Goal: Participate in discussion: Engage in conversation with other users on a specific topic

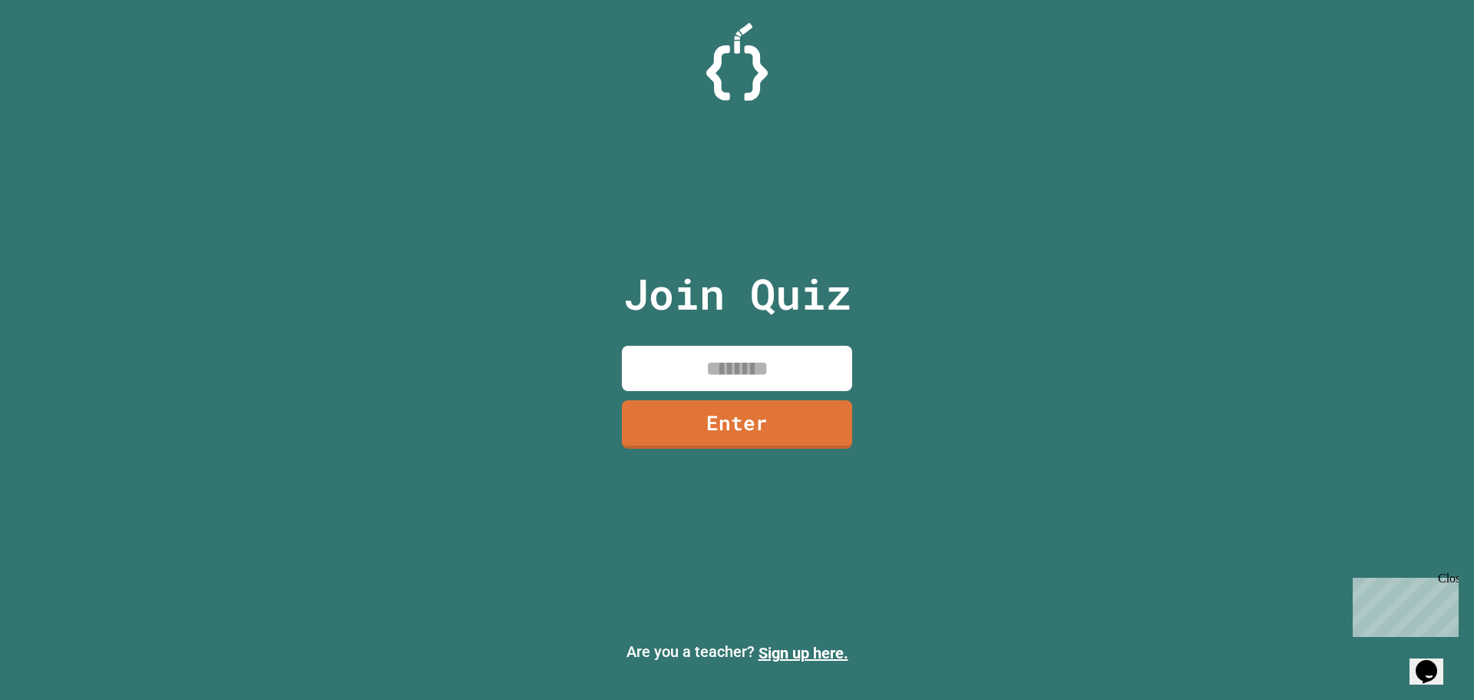
click at [690, 367] on input at bounding box center [737, 368] width 230 height 45
type input "********"
click at [822, 432] on link "Enter" at bounding box center [736, 422] width 227 height 51
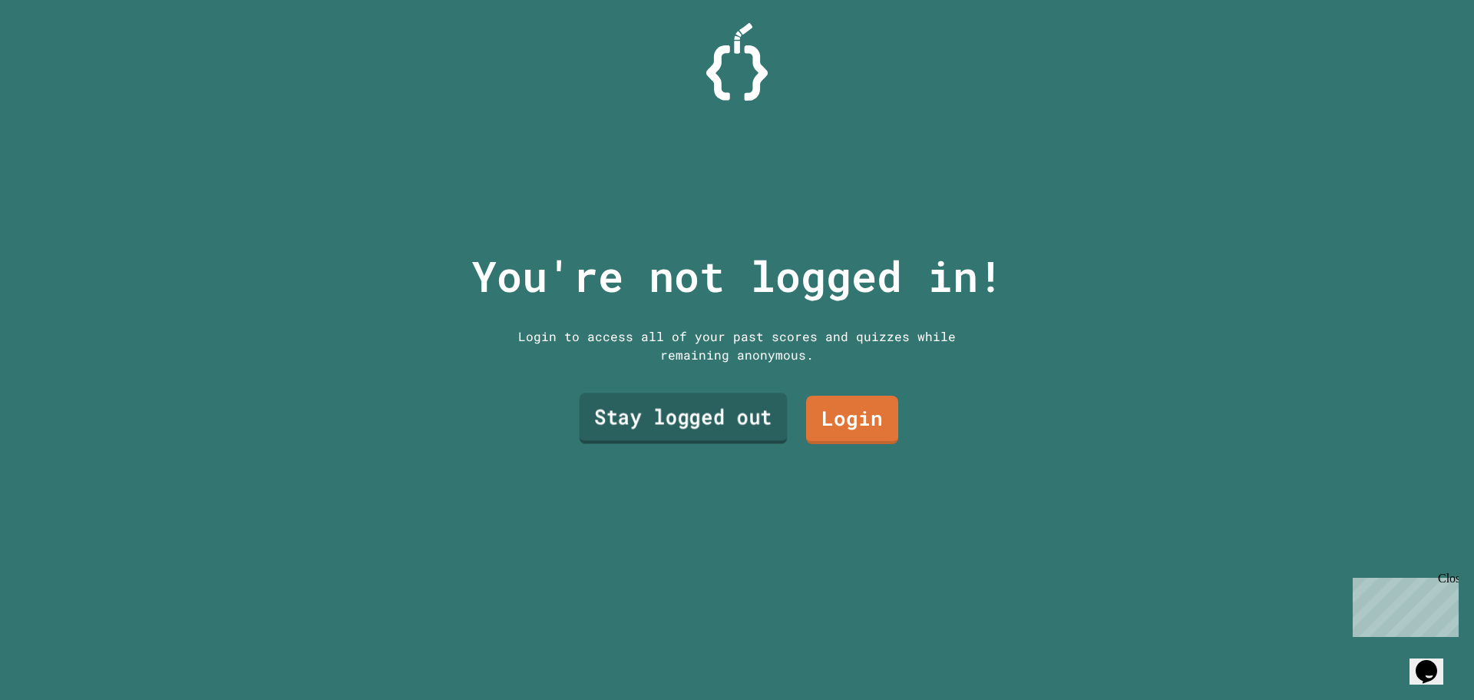
click at [719, 422] on link "Stay logged out" at bounding box center [684, 418] width 208 height 51
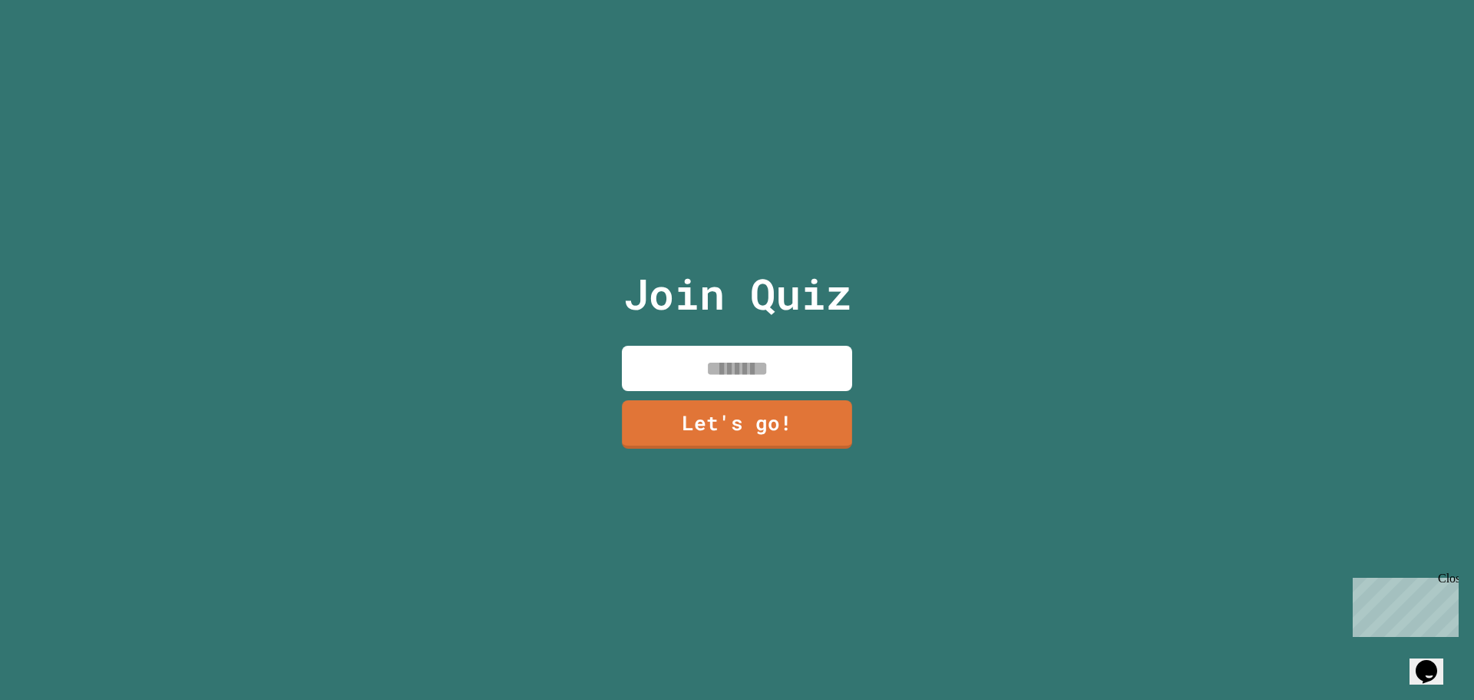
click at [788, 384] on input at bounding box center [737, 368] width 230 height 45
type input "***"
click at [712, 411] on link "Let's go!" at bounding box center [737, 422] width 219 height 51
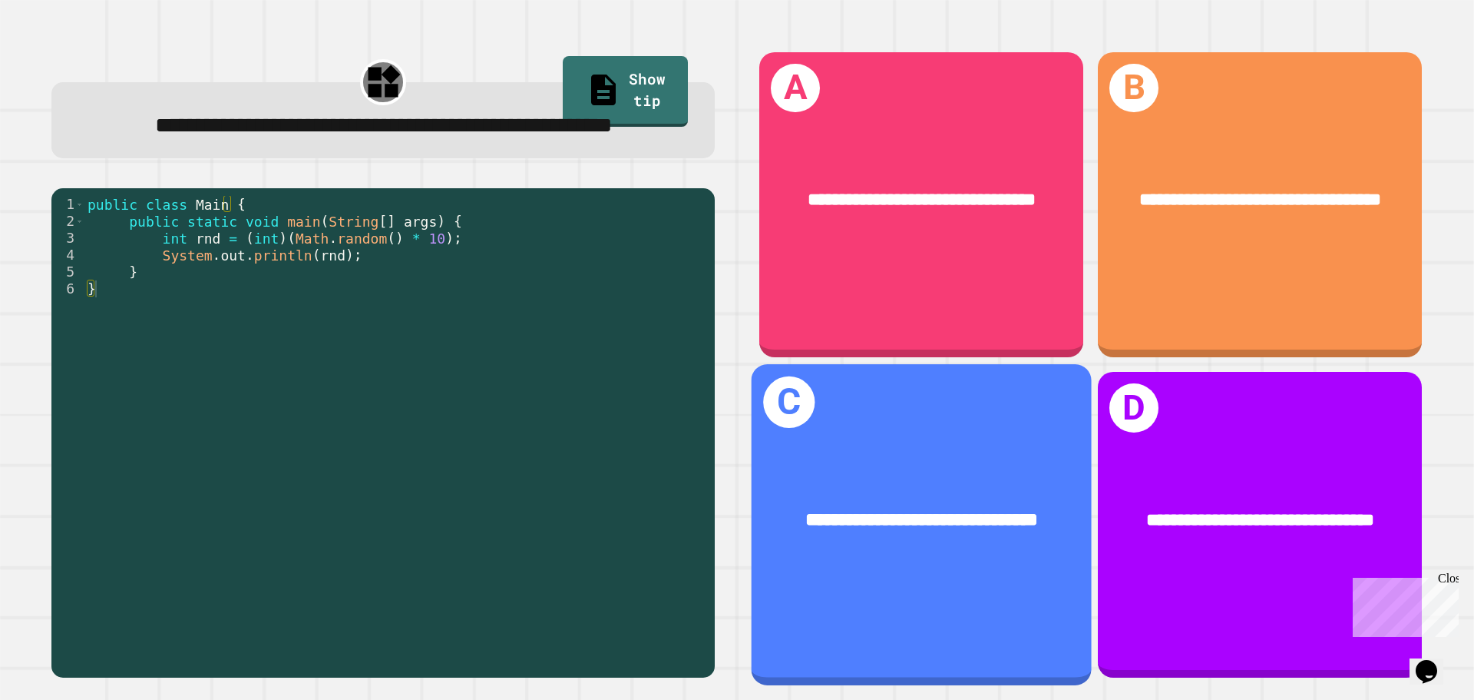
click at [974, 510] on span "**********" at bounding box center [922, 519] width 232 height 18
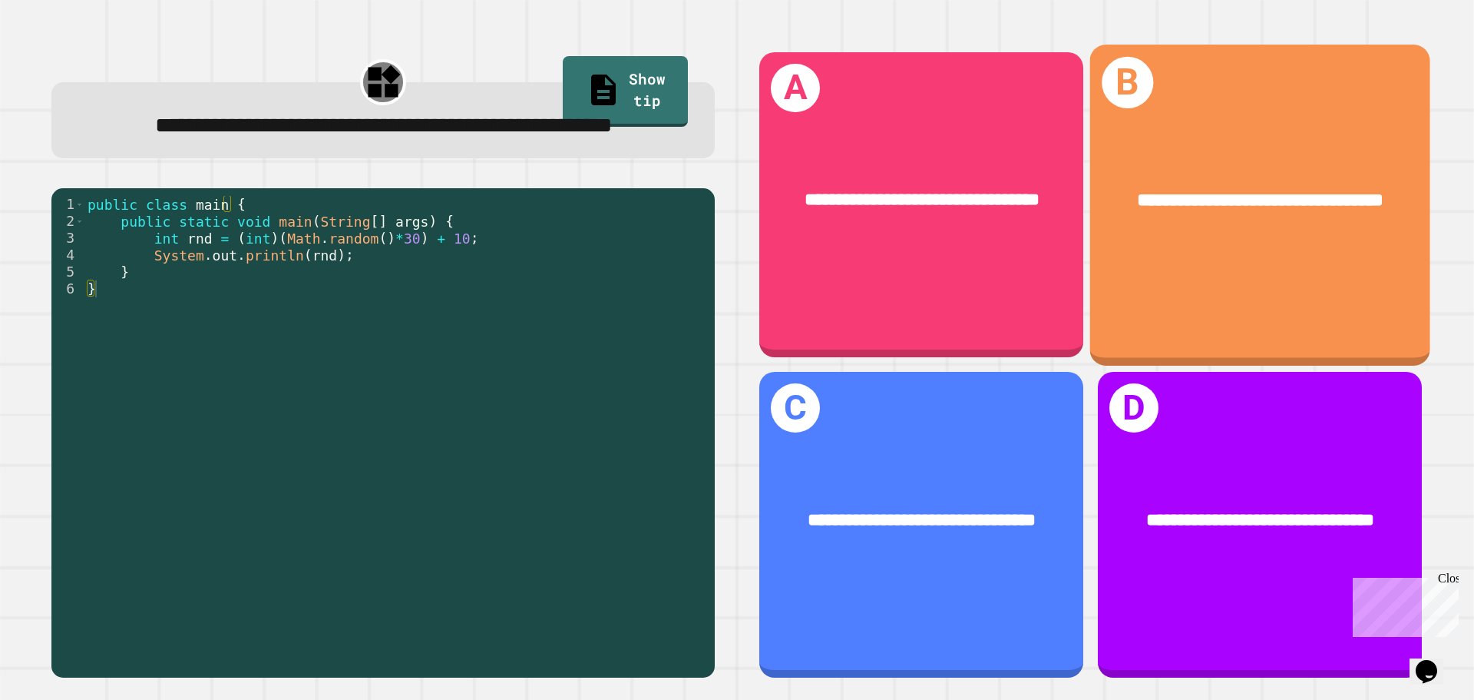
click at [1273, 230] on div "**********" at bounding box center [1260, 200] width 340 height 103
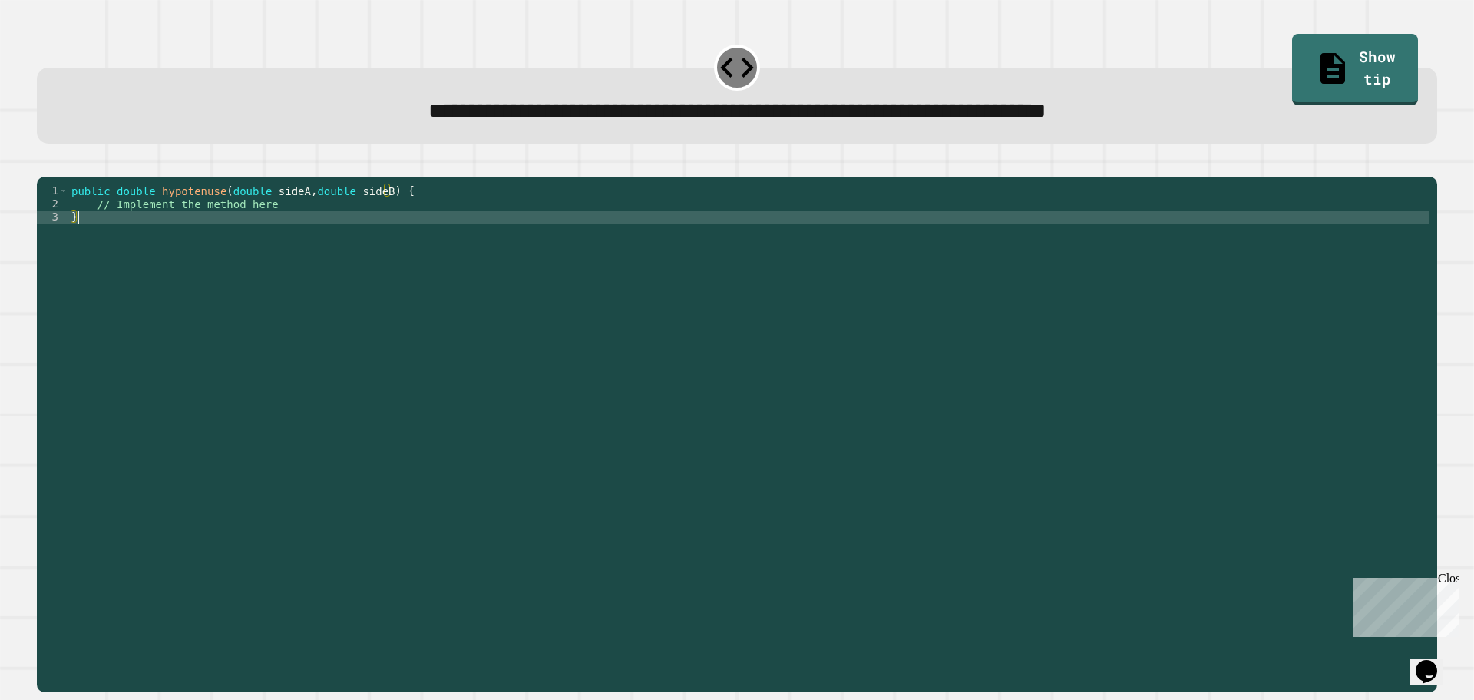
click at [109, 238] on div "public double hypotenuse ( double sideA , double sideB ) { // Implement the met…" at bounding box center [748, 419] width 1361 height 470
click at [289, 234] on div "public double hypotenuse ( double sideA , double sideB ) { // Implement the met…" at bounding box center [748, 419] width 1361 height 470
click at [283, 227] on div "public double hypotenuse ( double sideA , double sideB ) { // Implement the met…" at bounding box center [748, 419] width 1361 height 470
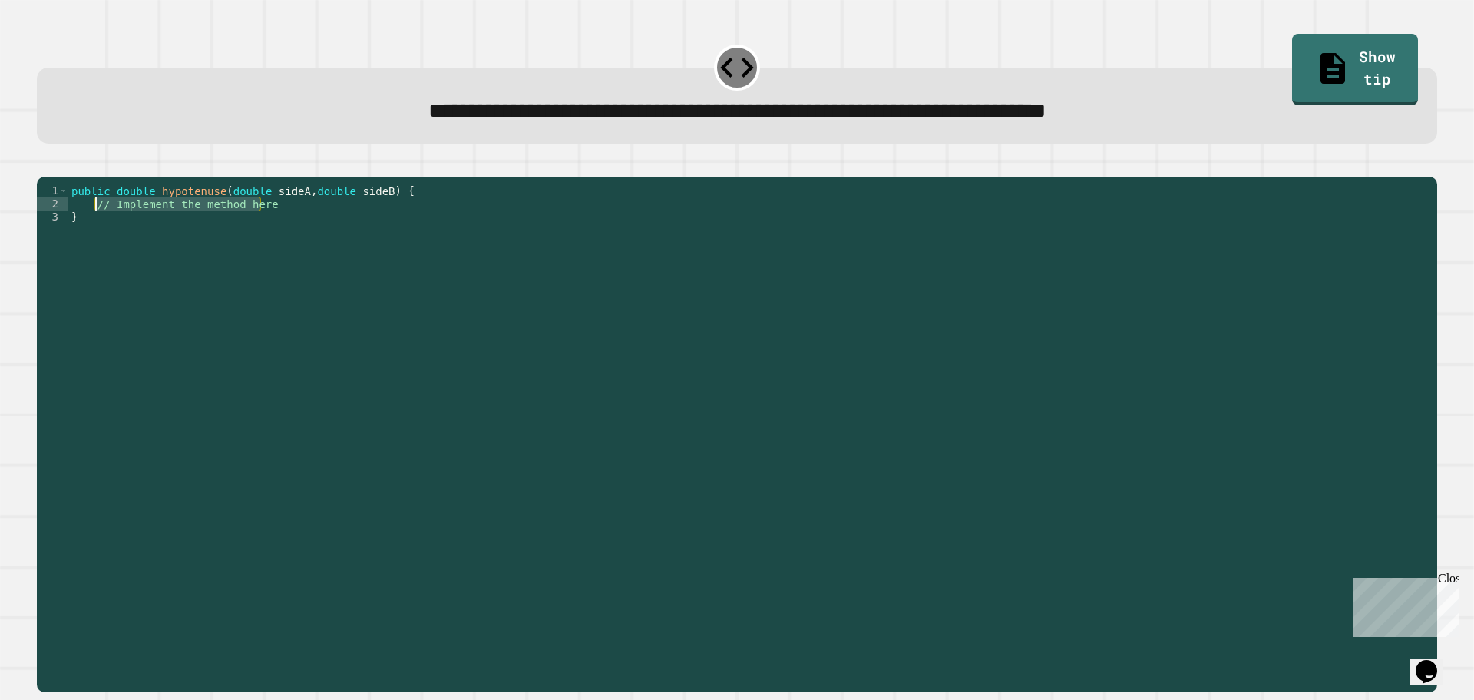
drag, startPoint x: 283, startPoint y: 227, endPoint x: 93, endPoint y: 228, distance: 190.4
click at [93, 228] on div "public double hypotenuse ( double sideA , double sideB ) { // Implement the met…" at bounding box center [748, 419] width 1361 height 470
type textarea "**********"
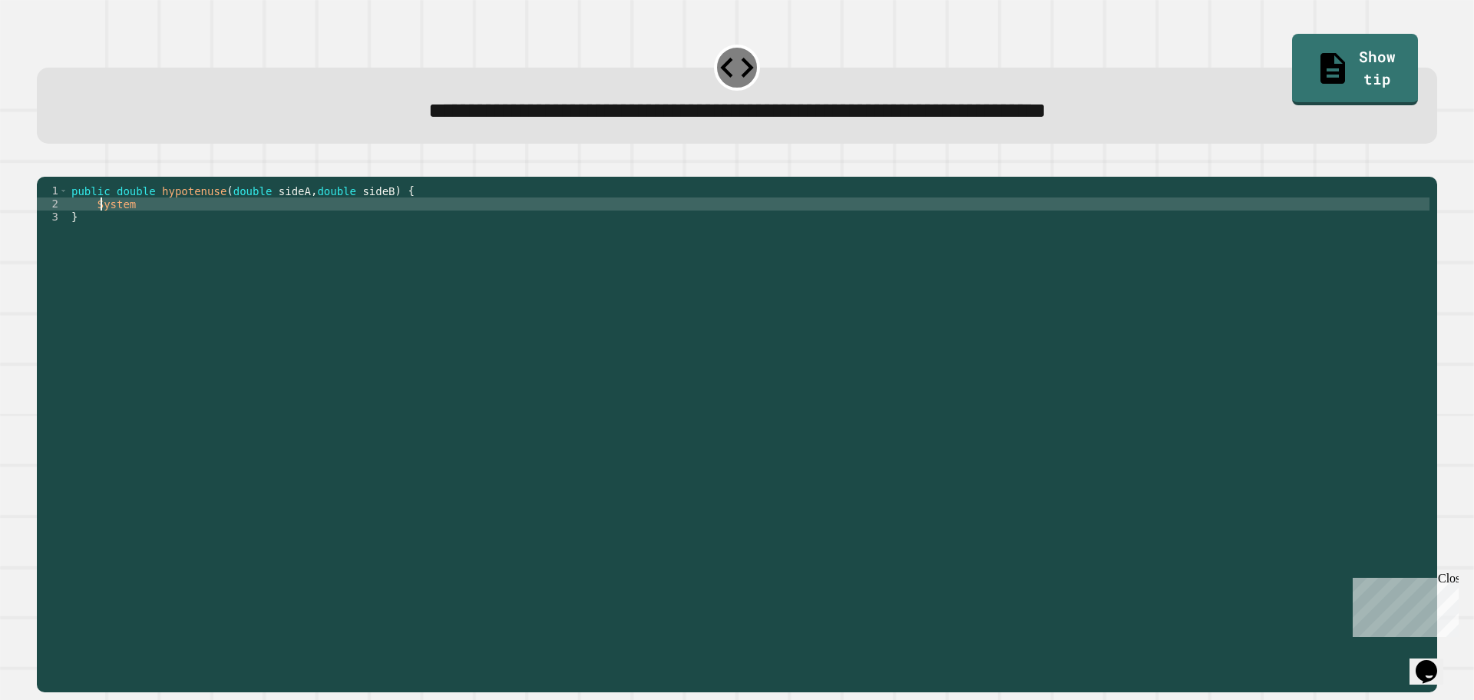
scroll to position [0, 2]
type textarea "*"
click at [59, 174] on icon "button" at bounding box center [55, 173] width 8 height 11
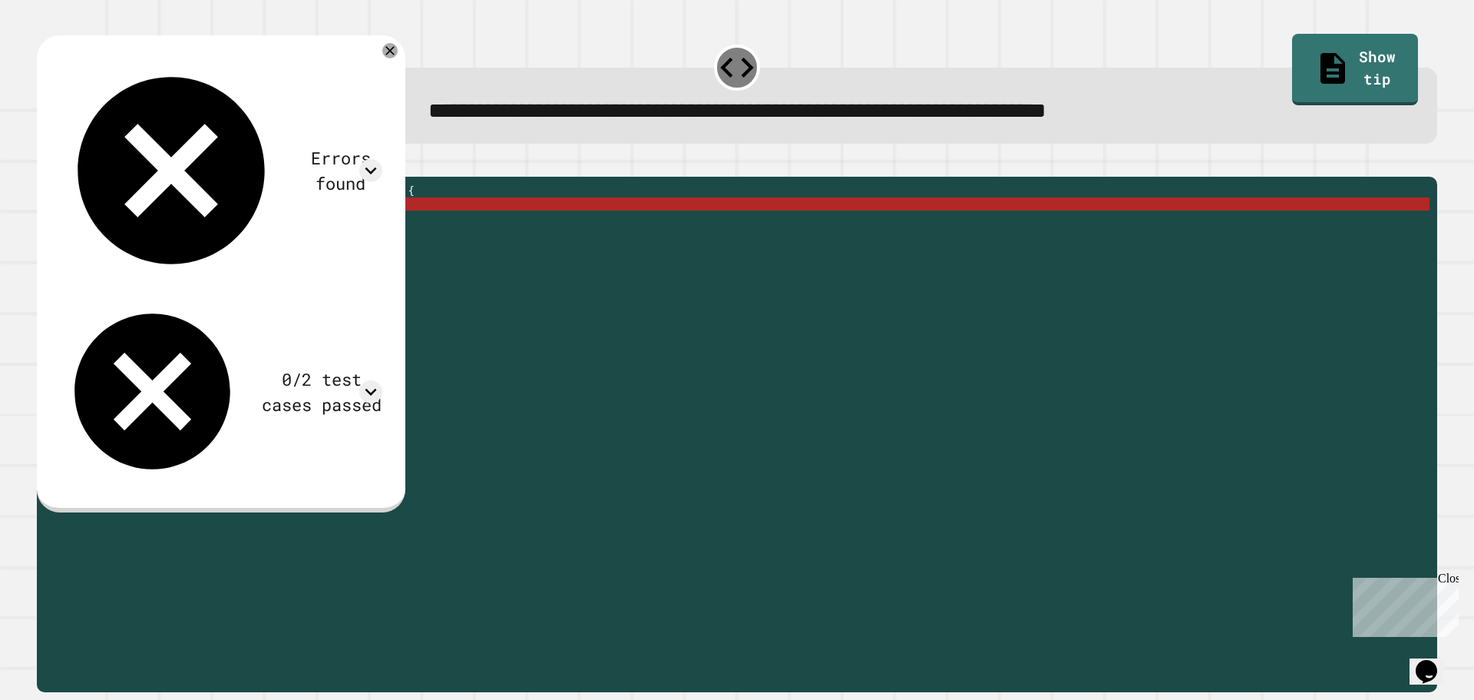
click at [235, 224] on div "public double hypotenuse ( double sideA , double sideB ) { Double hypotenuse = …" at bounding box center [748, 419] width 1361 height 470
click at [263, 230] on div "public double hypotenuse ( double sideA , double sideB ) { Double hypotenuse = …" at bounding box center [748, 419] width 1361 height 470
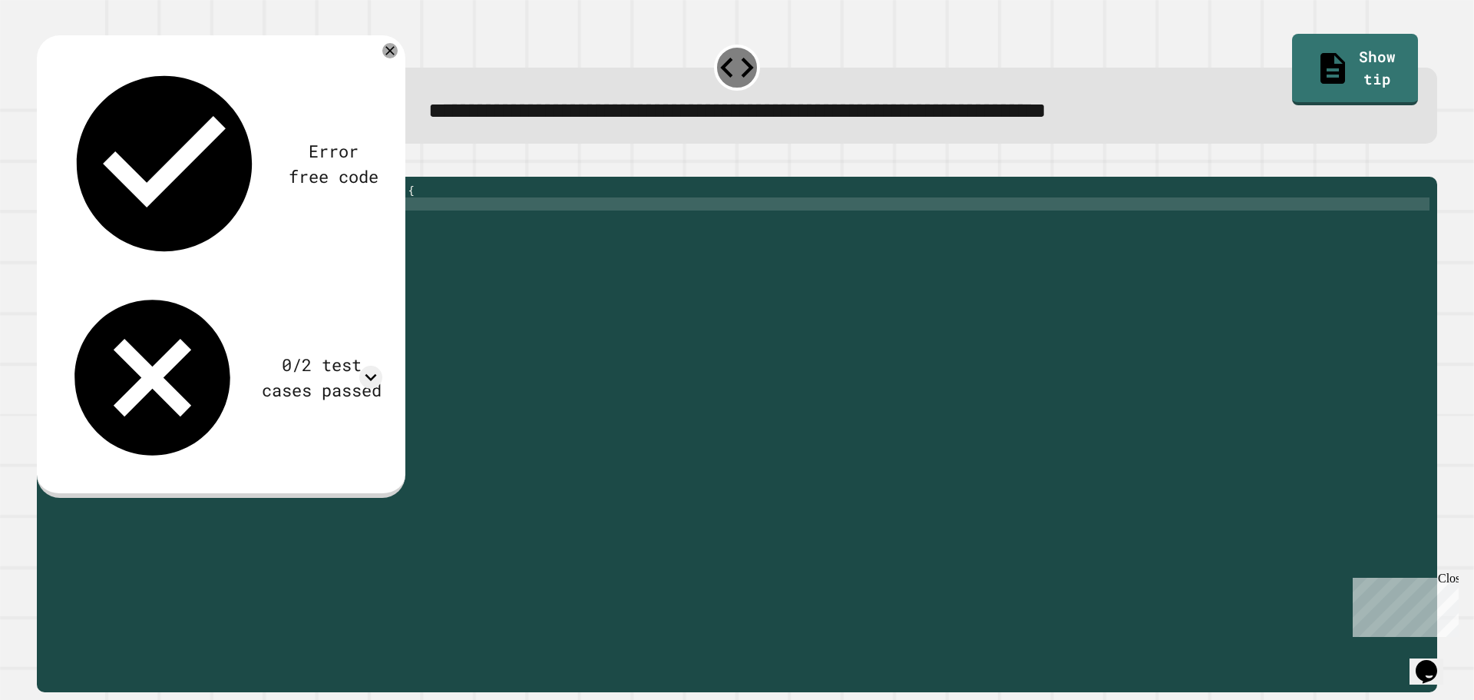
scroll to position [0, 0]
type textarea "*"
click at [94, 228] on div "public double hypotenuse ( double sideA , double sideB ) { Math . sqrt ( Math .…" at bounding box center [748, 419] width 1361 height 470
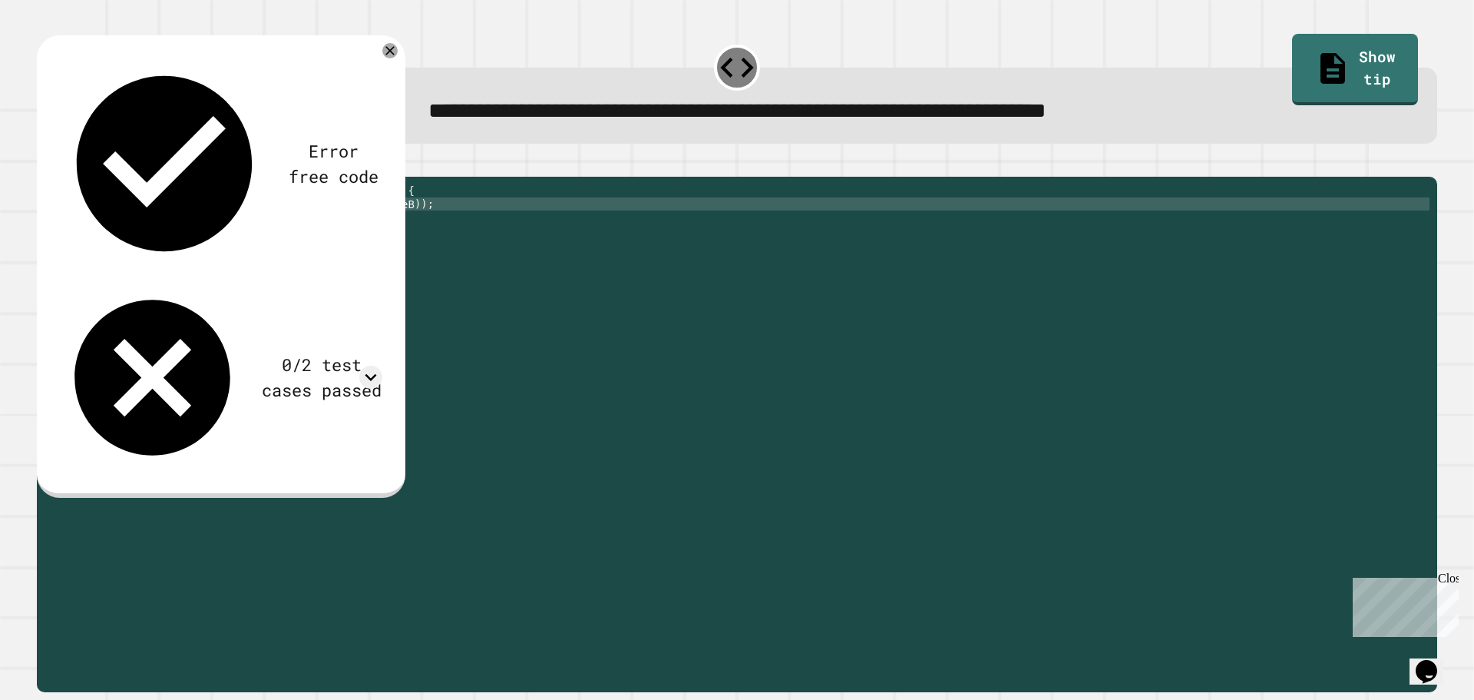
click at [45, 164] on icon "button" at bounding box center [45, 164] width 0 height 0
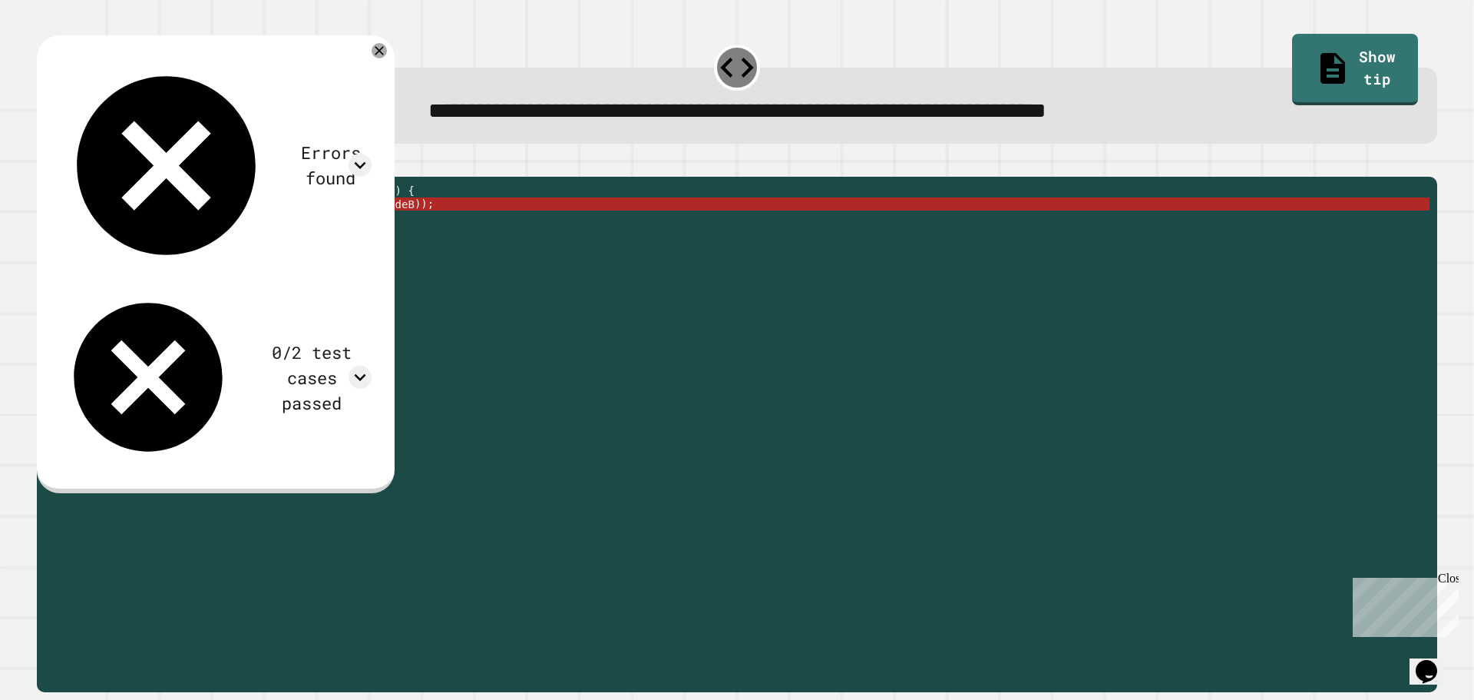
click at [101, 230] on div "public double hypotenuse ( double sideA , double sideB ) { Return Math . sqrt (…" at bounding box center [748, 419] width 1361 height 470
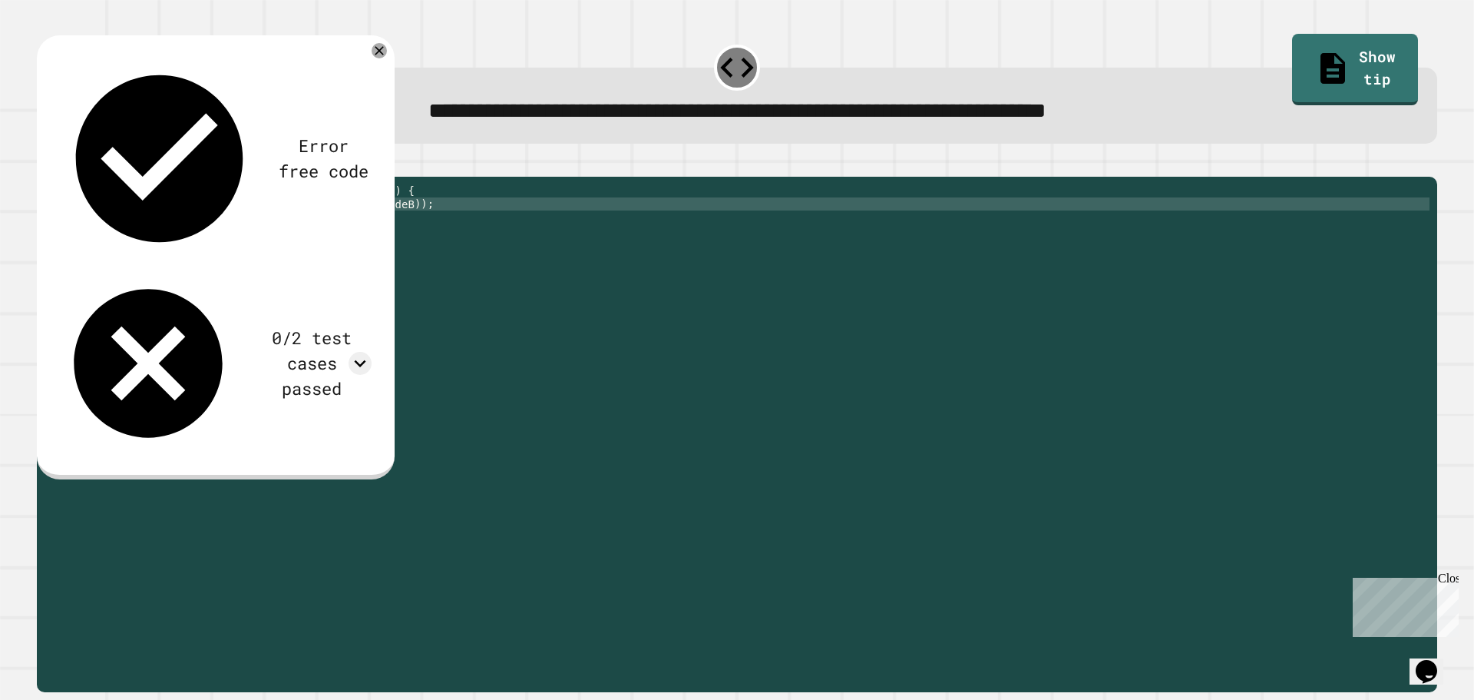
scroll to position [0, 2]
type textarea "**********"
click at [45, 164] on button "button" at bounding box center [45, 164] width 0 height 0
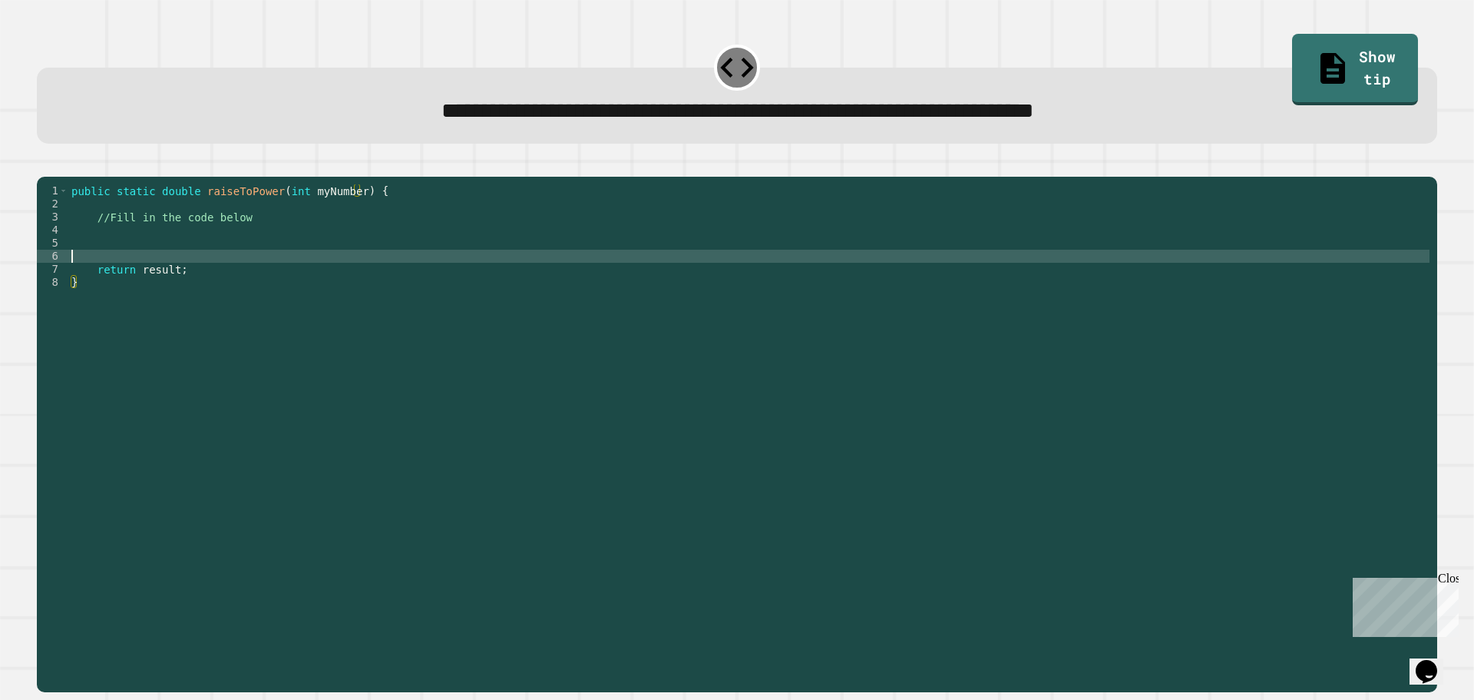
click at [276, 277] on div "public static double raiseToPower ( int myNumber ) { //Fill in the code below r…" at bounding box center [748, 419] width 1361 height 470
click at [286, 253] on div "public static double raiseToPower ( int myNumber ) { //Fill in the code below r…" at bounding box center [748, 419] width 1361 height 470
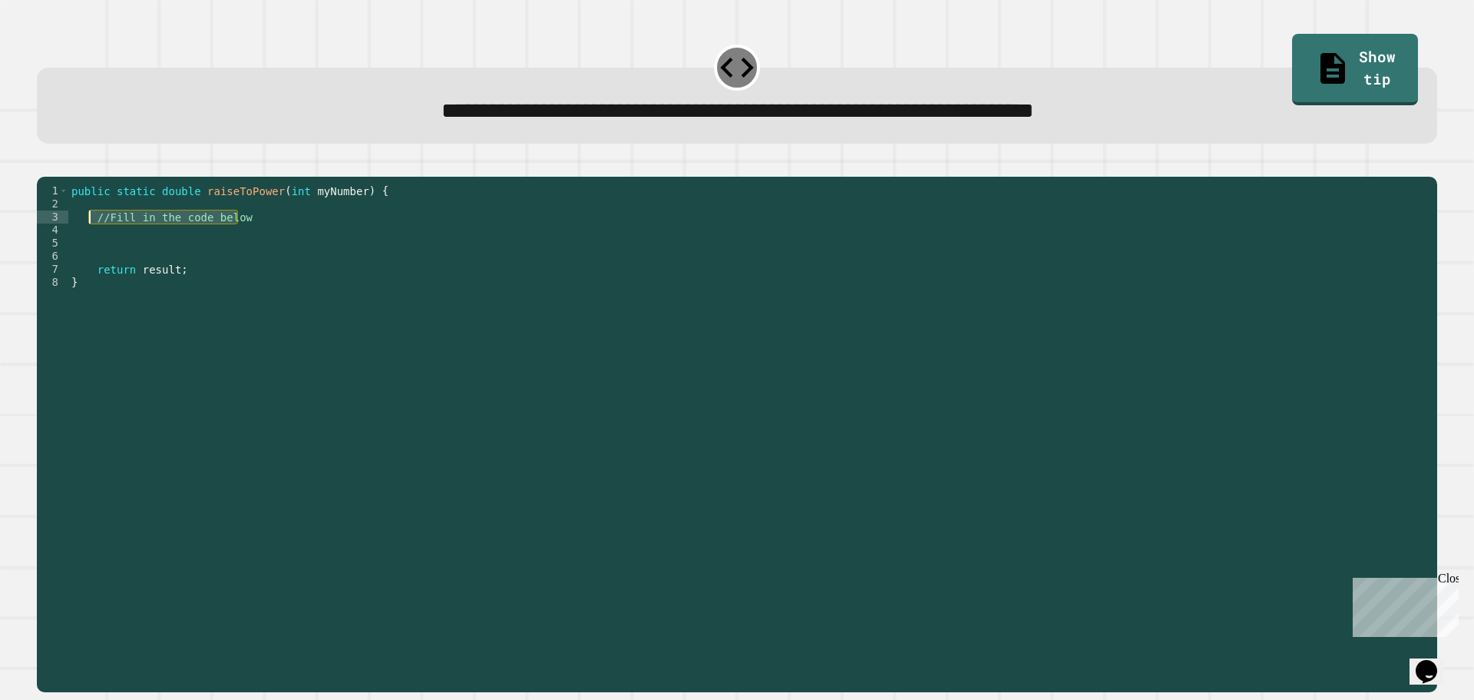
drag, startPoint x: 299, startPoint y: 243, endPoint x: 89, endPoint y: 240, distance: 210.4
click at [89, 240] on div "public static double raiseToPower ( int myNumber ) { //Fill in the code below r…" at bounding box center [748, 419] width 1361 height 470
type textarea "**********"
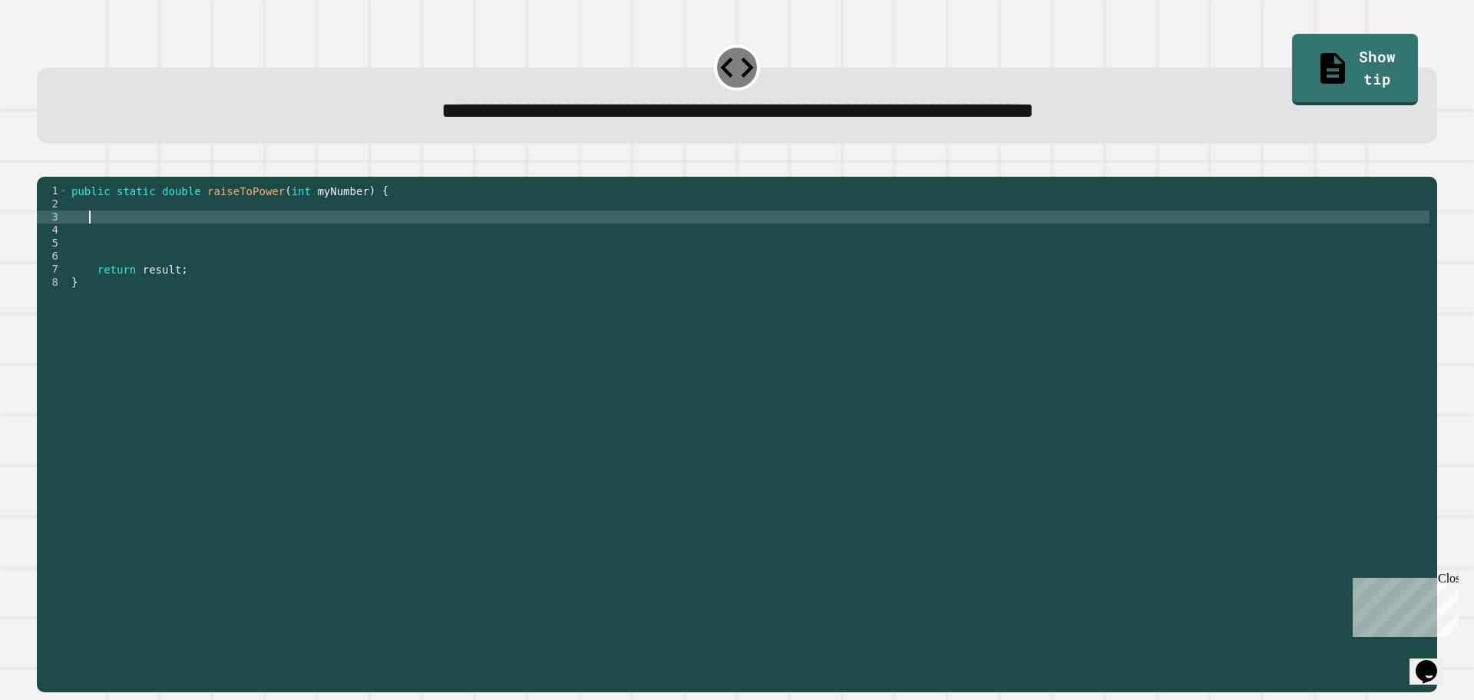
scroll to position [0, 1]
type textarea "*"
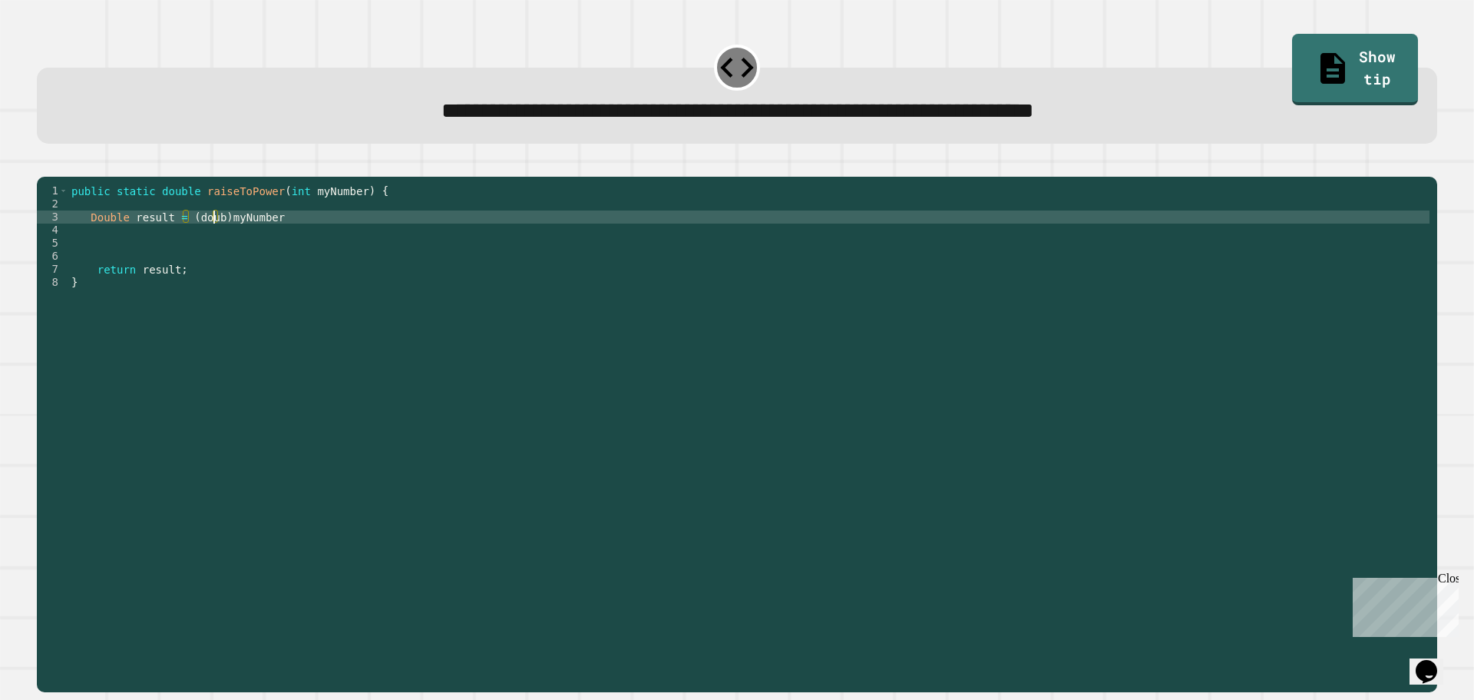
type textarea "**********"
click at [45, 164] on icon "button" at bounding box center [45, 164] width 0 height 0
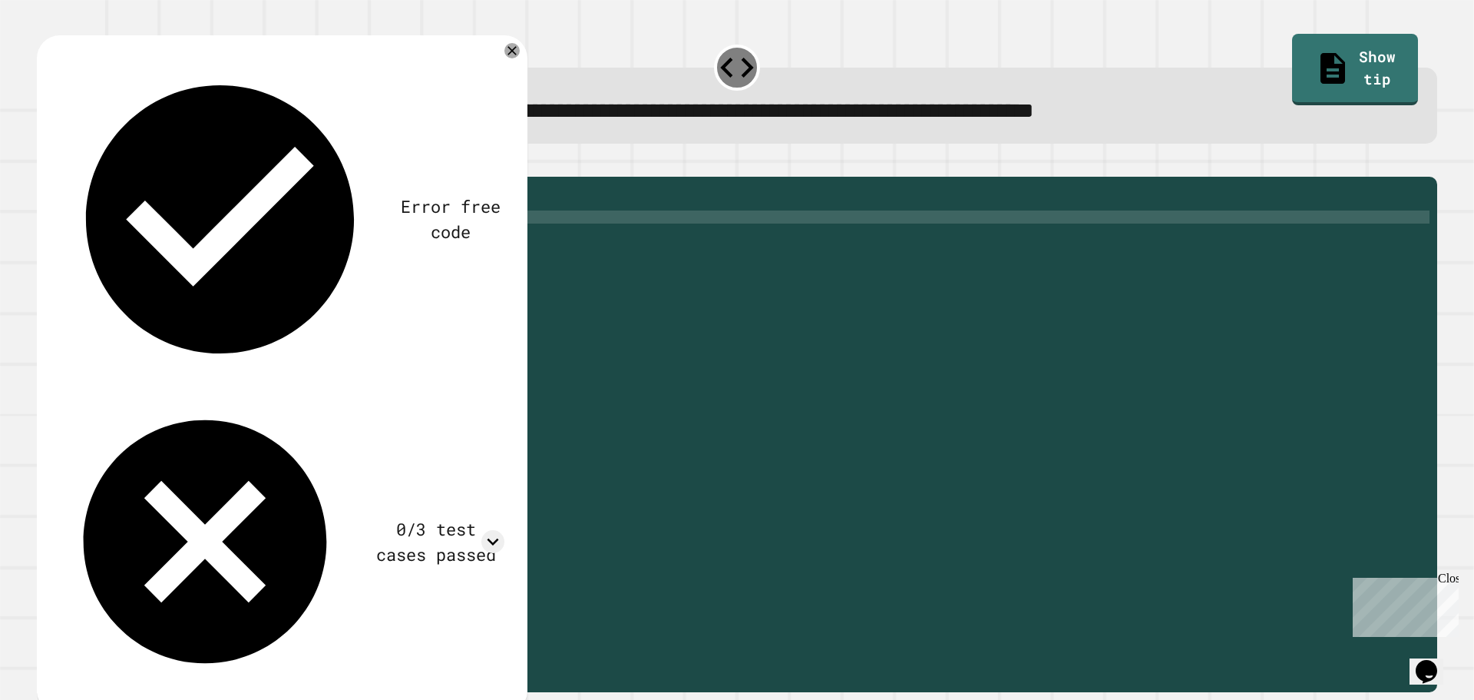
click at [336, 242] on div "public static double raiseToPower ( int myNumber ) { Double result = ( double )…" at bounding box center [748, 419] width 1361 height 470
click at [279, 239] on div "public static double raiseToPower ( int myNumber ) { Double result = ( double )…" at bounding box center [748, 419] width 1361 height 470
click at [318, 241] on div "public static double raiseToPower ( int myNumber ) { Double result = ( double )…" at bounding box center [748, 419] width 1361 height 470
drag, startPoint x: 230, startPoint y: 238, endPoint x: 199, endPoint y: 239, distance: 31.5
click at [199, 239] on div "public static double raiseToPower ( int myNumber ) { Double result = ( double )…" at bounding box center [748, 419] width 1361 height 470
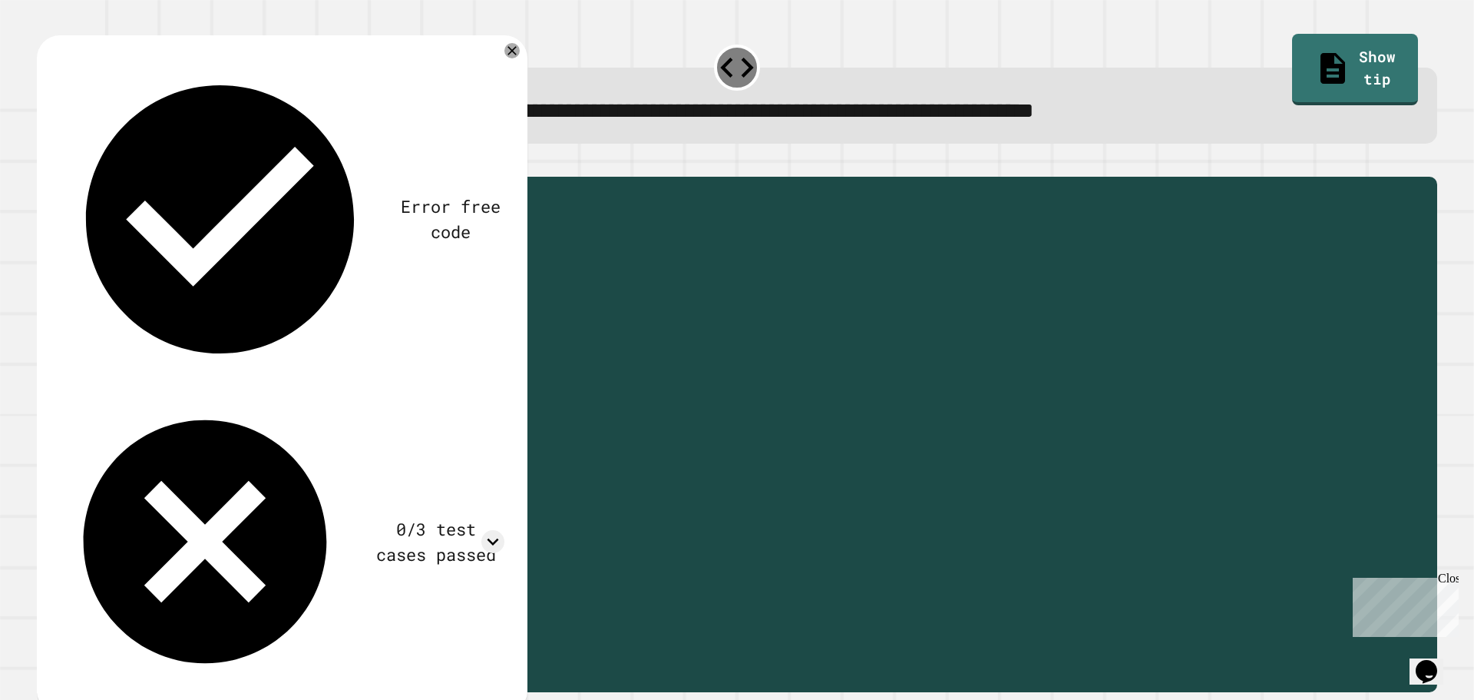
click at [294, 236] on div "public static double raiseToPower ( int myNumber ) { Double result = ( double )…" at bounding box center [748, 419] width 1361 height 470
type textarea "**********"
click at [45, 164] on button "button" at bounding box center [45, 164] width 0 height 0
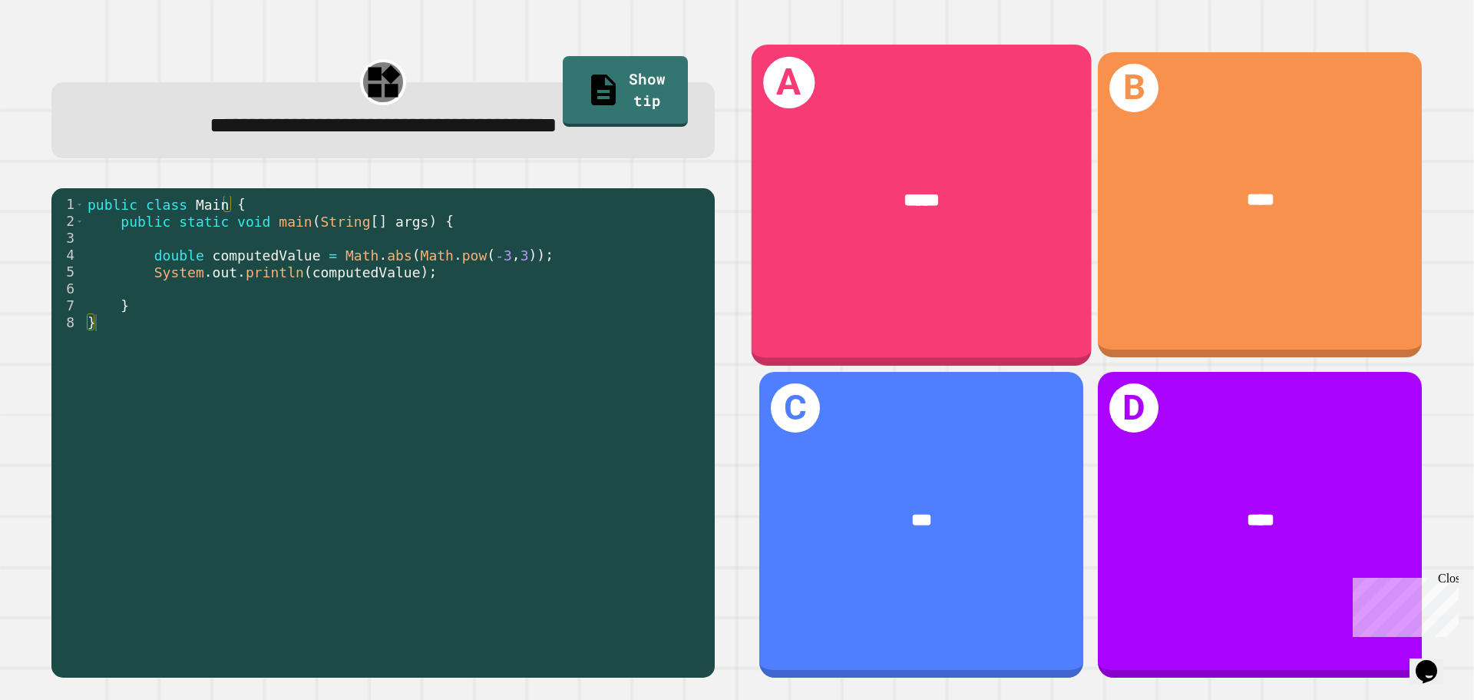
click at [827, 266] on div "A *****" at bounding box center [922, 205] width 340 height 320
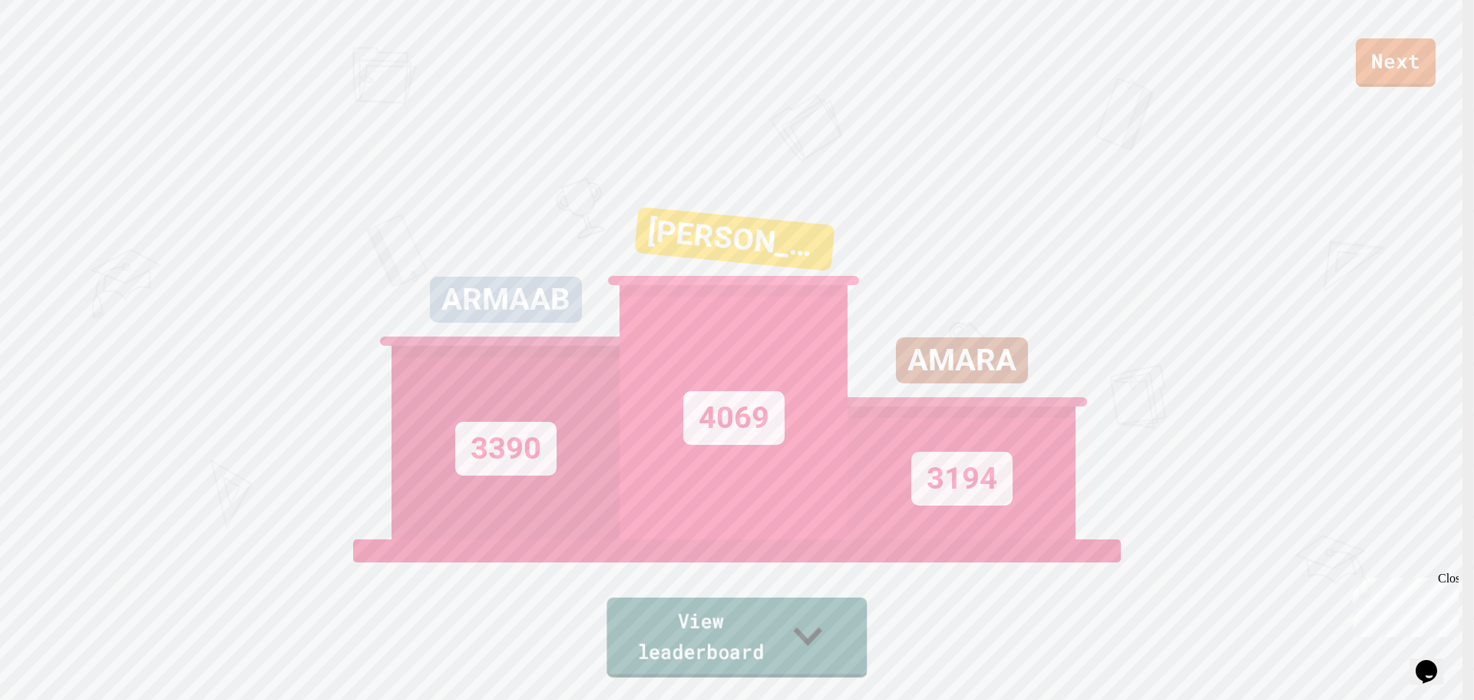
click at [736, 644] on link "View leaderboard" at bounding box center [737, 637] width 260 height 80
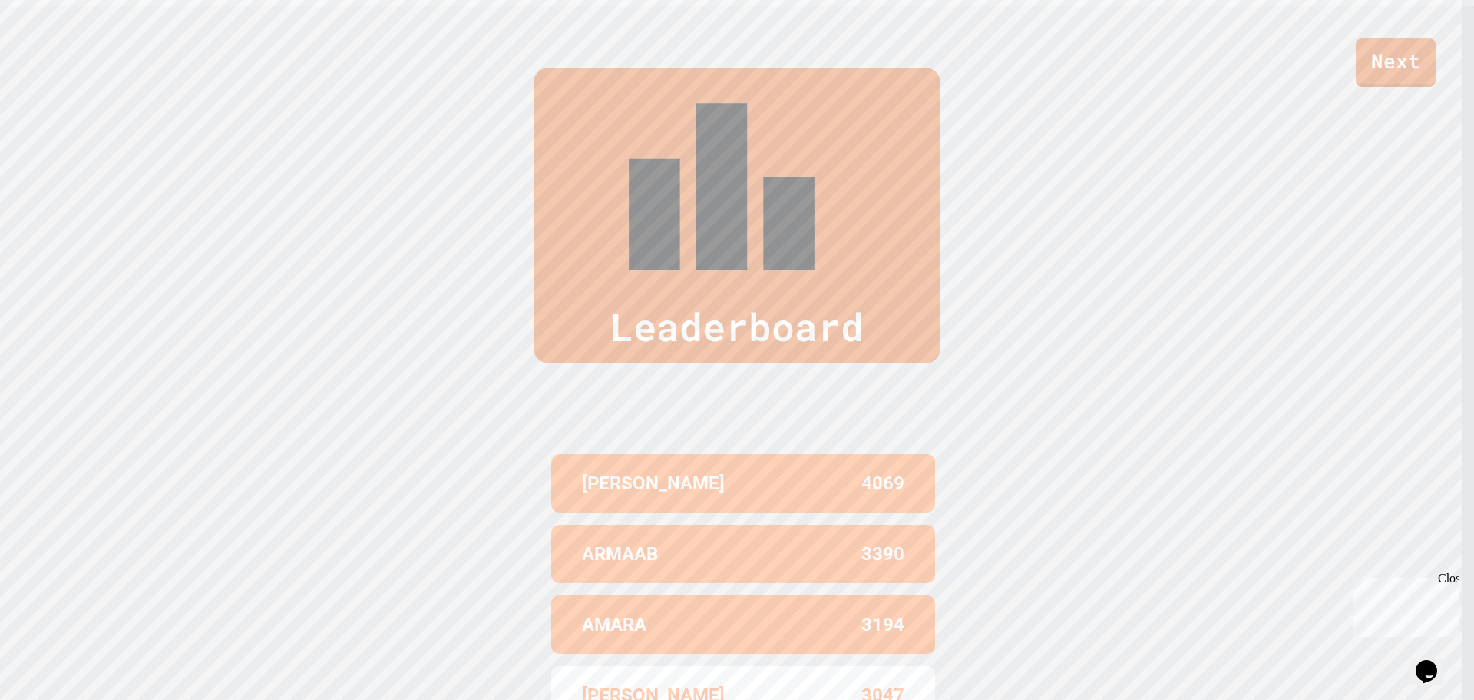
scroll to position [694, 0]
drag, startPoint x: 895, startPoint y: 507, endPoint x: 332, endPoint y: 497, distance: 562.2
click at [332, 497] on div "Leaderboard [PERSON_NAME] 4069 ARMAAB 3390 AMARA 3194 [PERSON_NAME] 3047 [PERSO…" at bounding box center [737, 433] width 1474 height 856
click at [675, 680] on div "[PERSON_NAME]" at bounding box center [662, 694] width 161 height 28
click at [597, 680] on p "[PERSON_NAME]" at bounding box center [653, 694] width 143 height 28
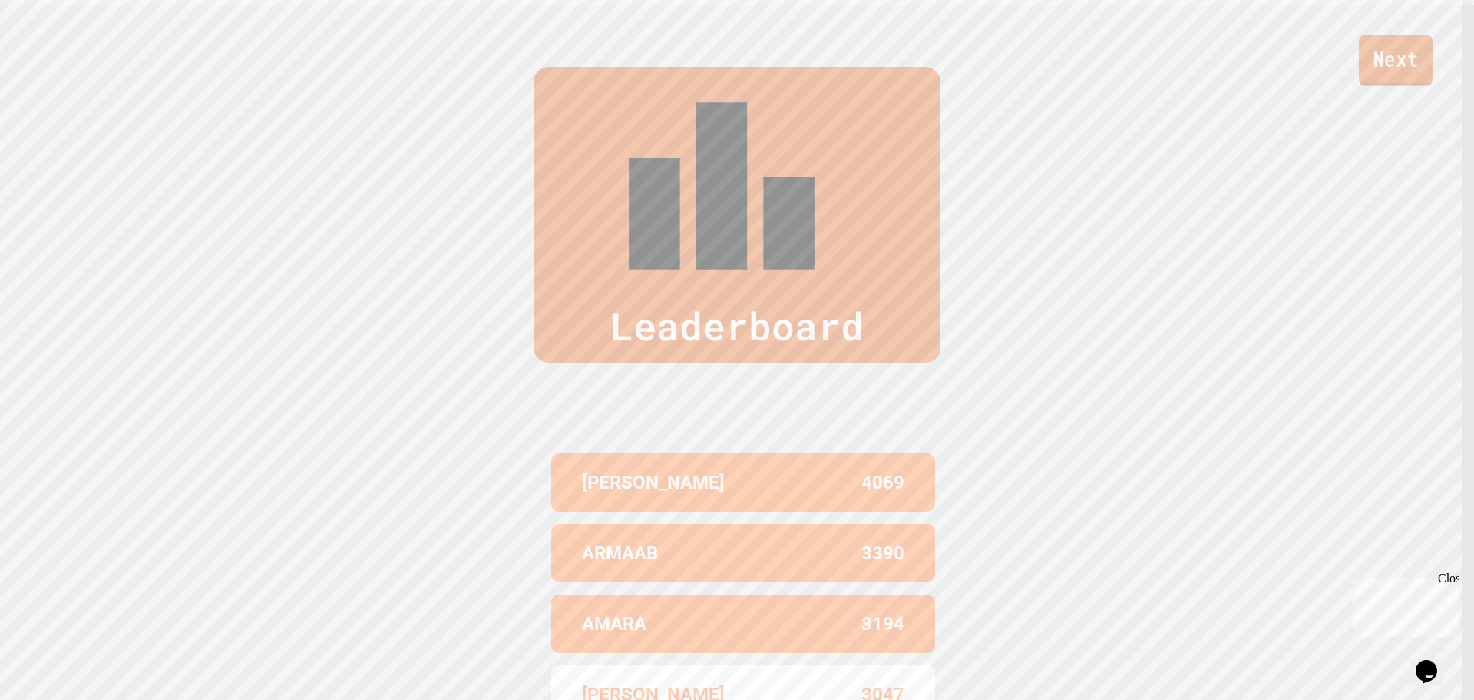
click at [1372, 68] on link "Next" at bounding box center [1396, 60] width 74 height 51
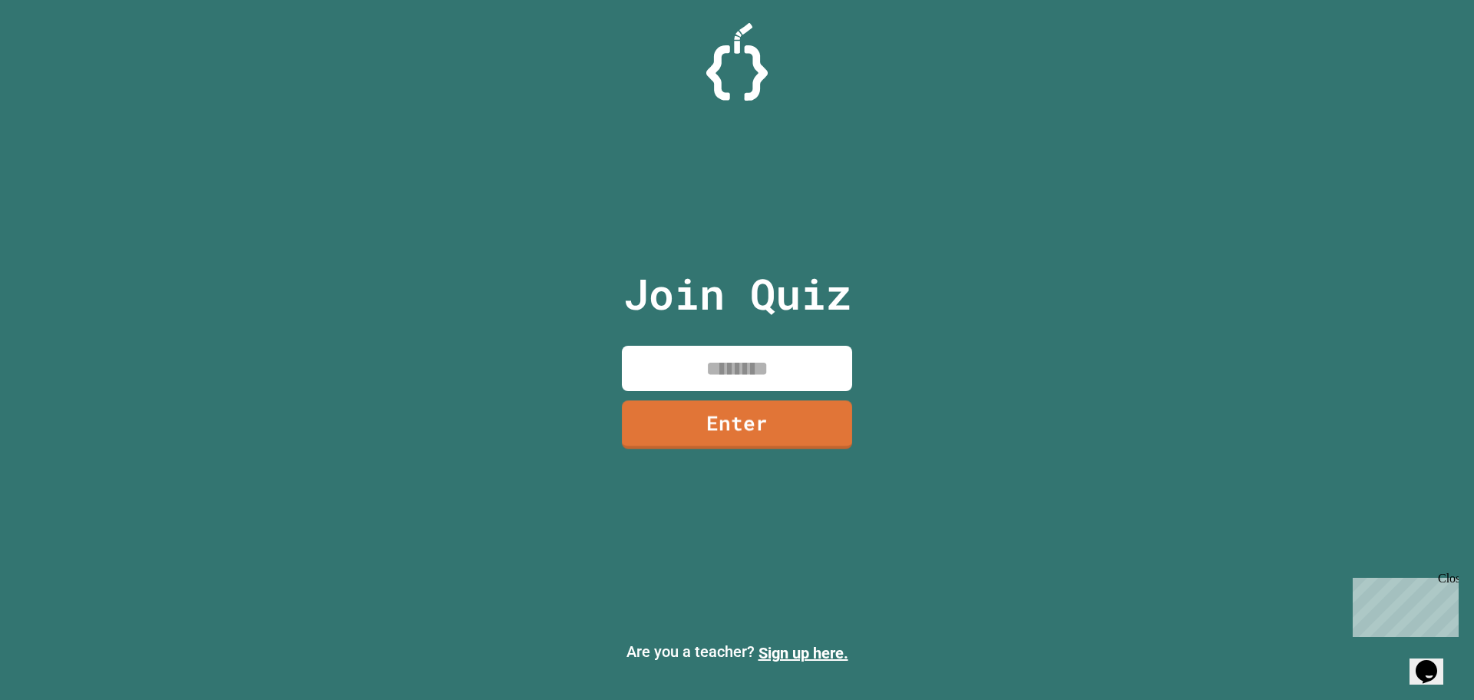
click at [724, 388] on input at bounding box center [737, 368] width 230 height 45
